Goal: Navigation & Orientation: Find specific page/section

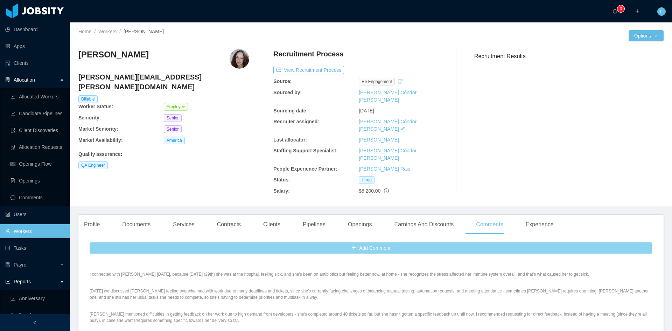
scroll to position [35, 0]
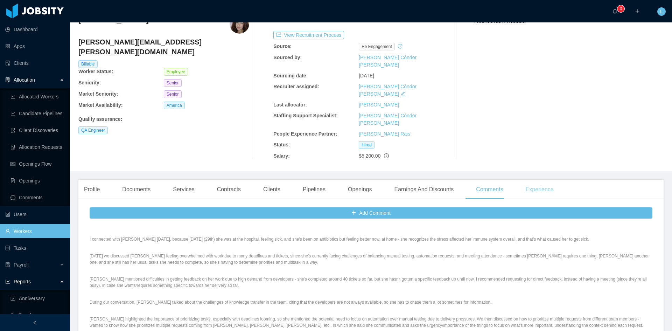
click at [533, 179] on div "Experience" at bounding box center [539, 189] width 39 height 20
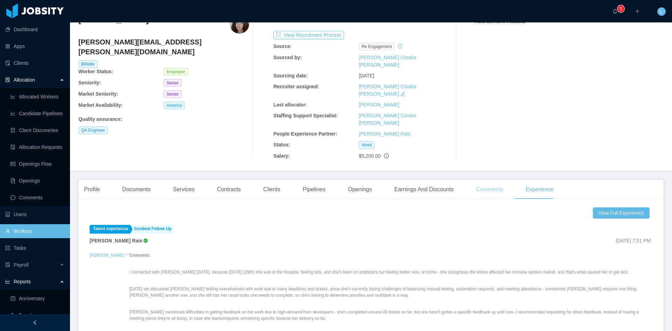
click at [475, 179] on div "Comments" at bounding box center [489, 189] width 38 height 20
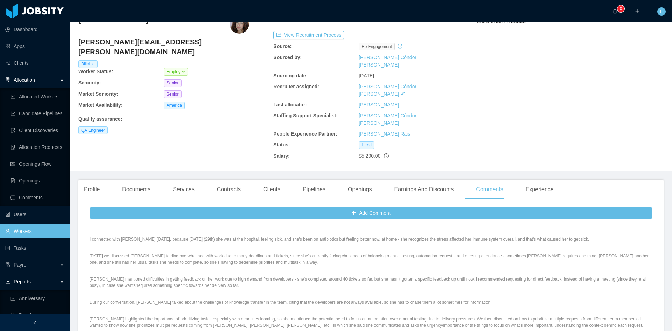
scroll to position [105, 0]
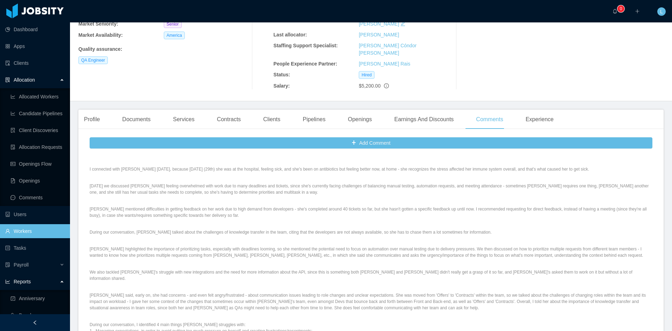
click at [541, 87] on main "Home / Workers / [PERSON_NAME] / Options [PERSON_NAME] Llanos [EMAIL_ADDRESS][P…" at bounding box center [371, 71] width 602 height 308
click at [541, 110] on div "Experience" at bounding box center [539, 120] width 39 height 20
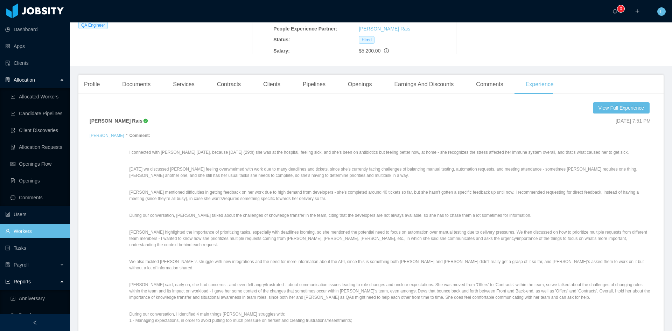
scroll to position [19, 0]
